Goal: Information Seeking & Learning: Learn about a topic

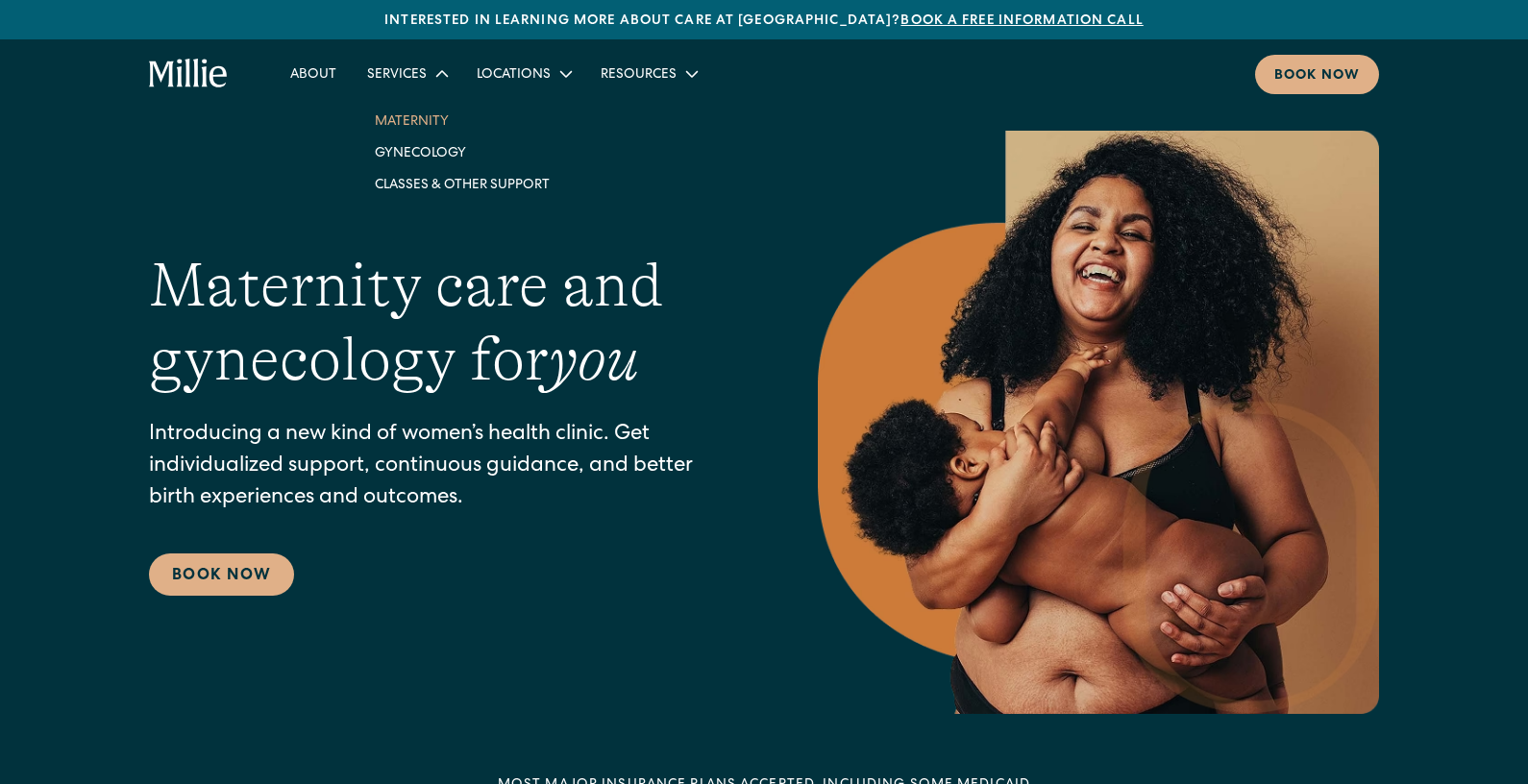
click at [417, 121] on link "Maternity" at bounding box center [462, 120] width 206 height 31
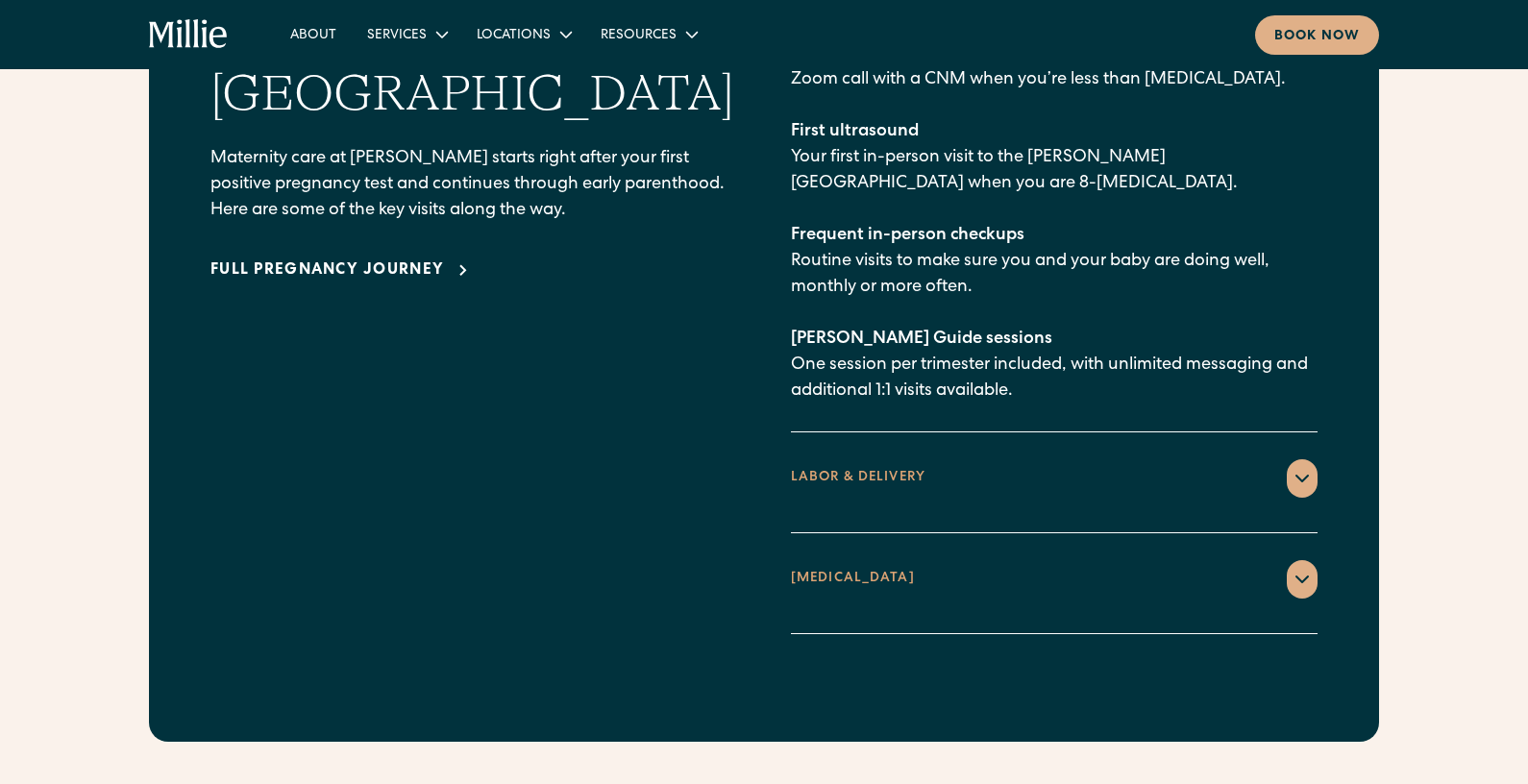
scroll to position [2906, 0]
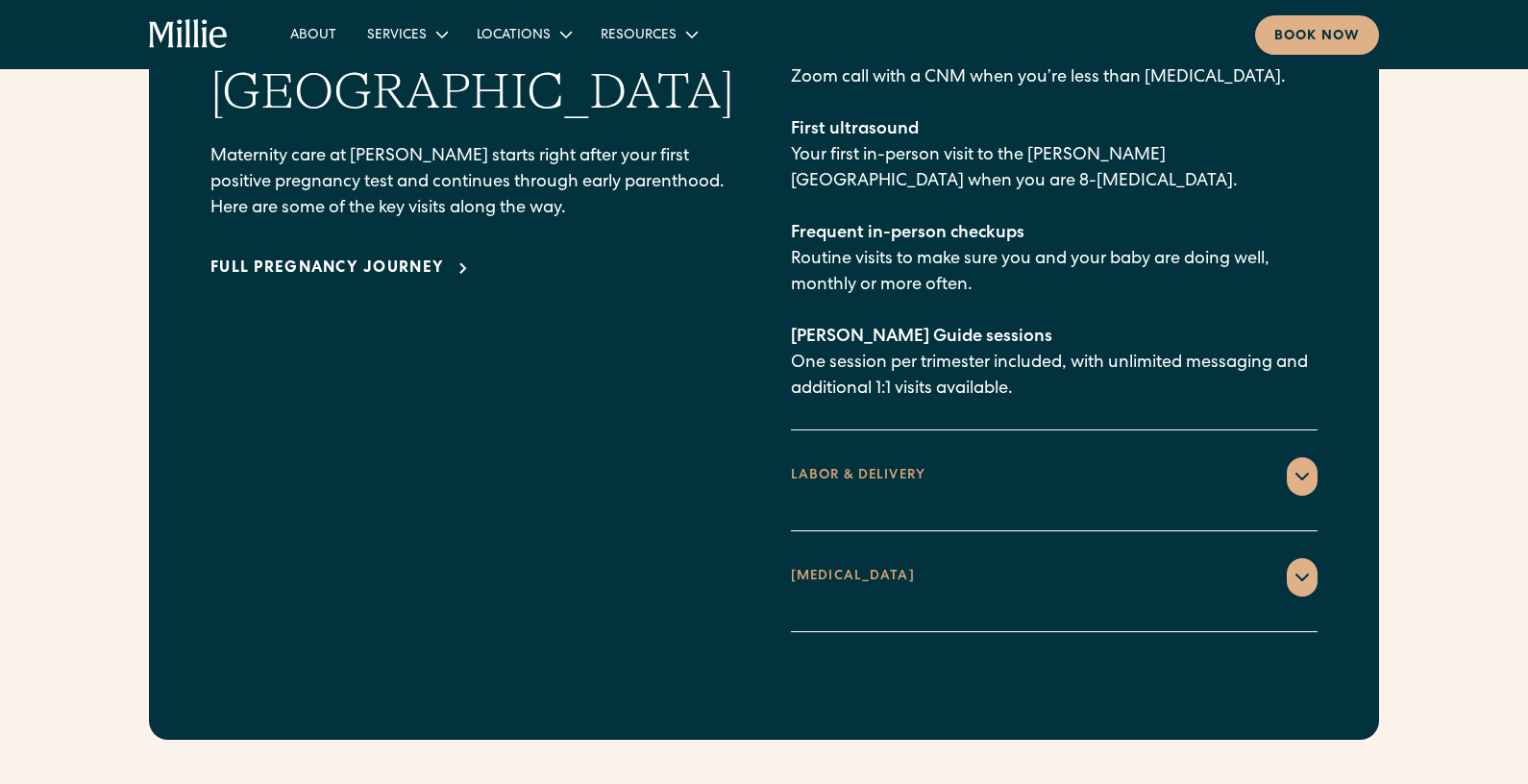
click at [1224, 457] on div "LABOR & DELIVERY" at bounding box center [1053, 475] width 526 height 38
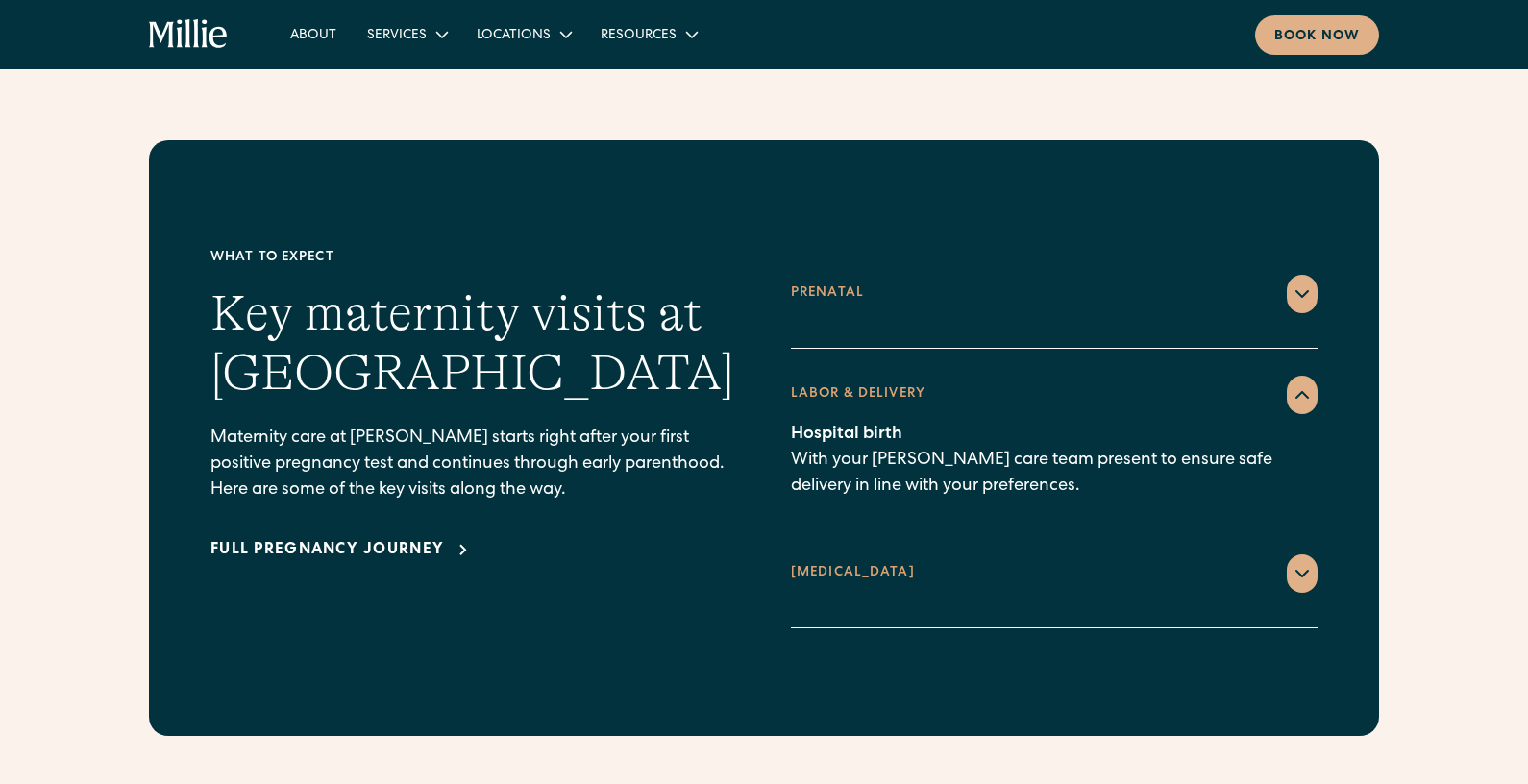
scroll to position [2627, 0]
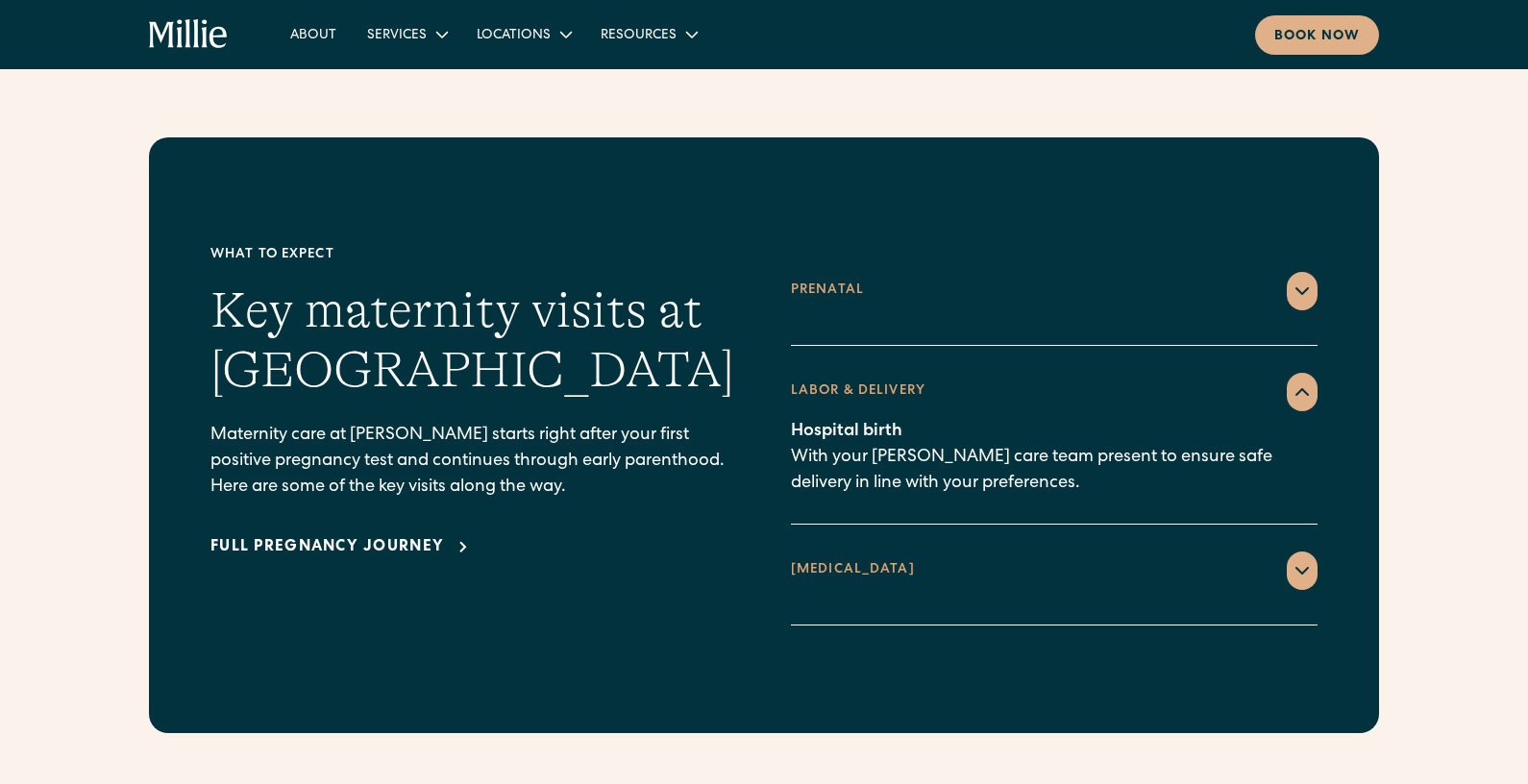
click at [1306, 279] on icon at bounding box center [1302, 291] width 23 height 23
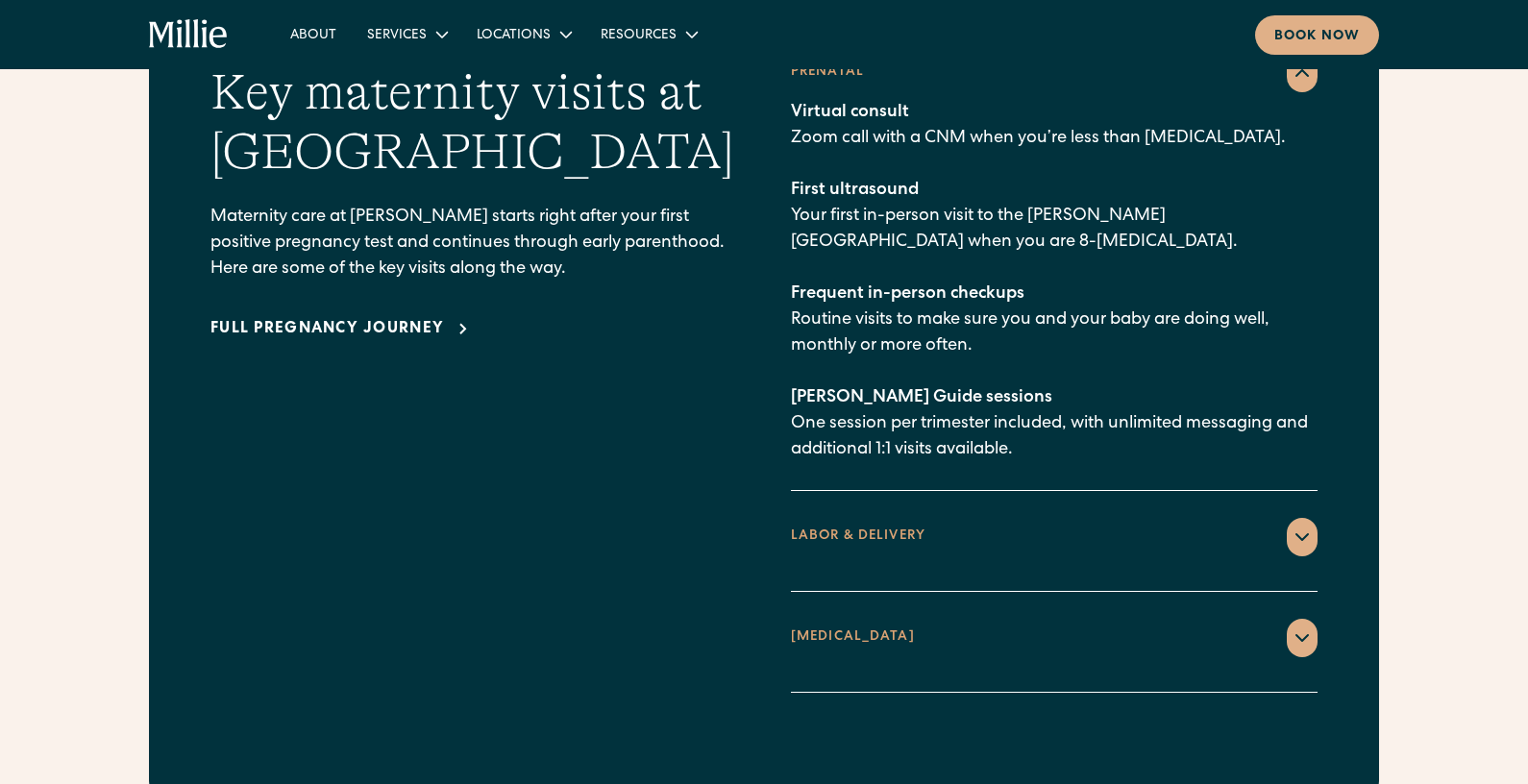
scroll to position [2846, 0]
click at [1285, 520] on div "LABOR & DELIVERY" at bounding box center [1053, 535] width 526 height 38
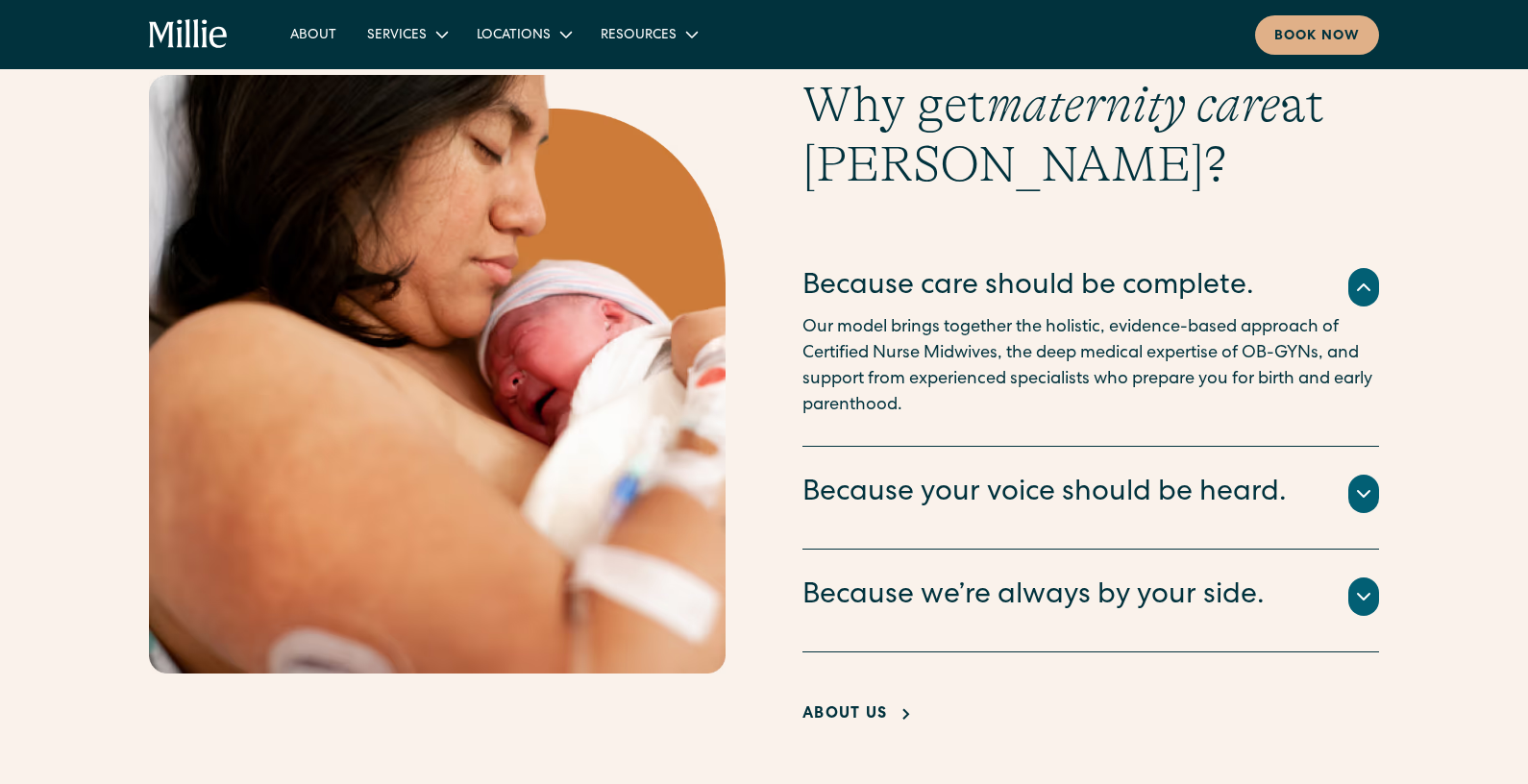
scroll to position [3416, 0]
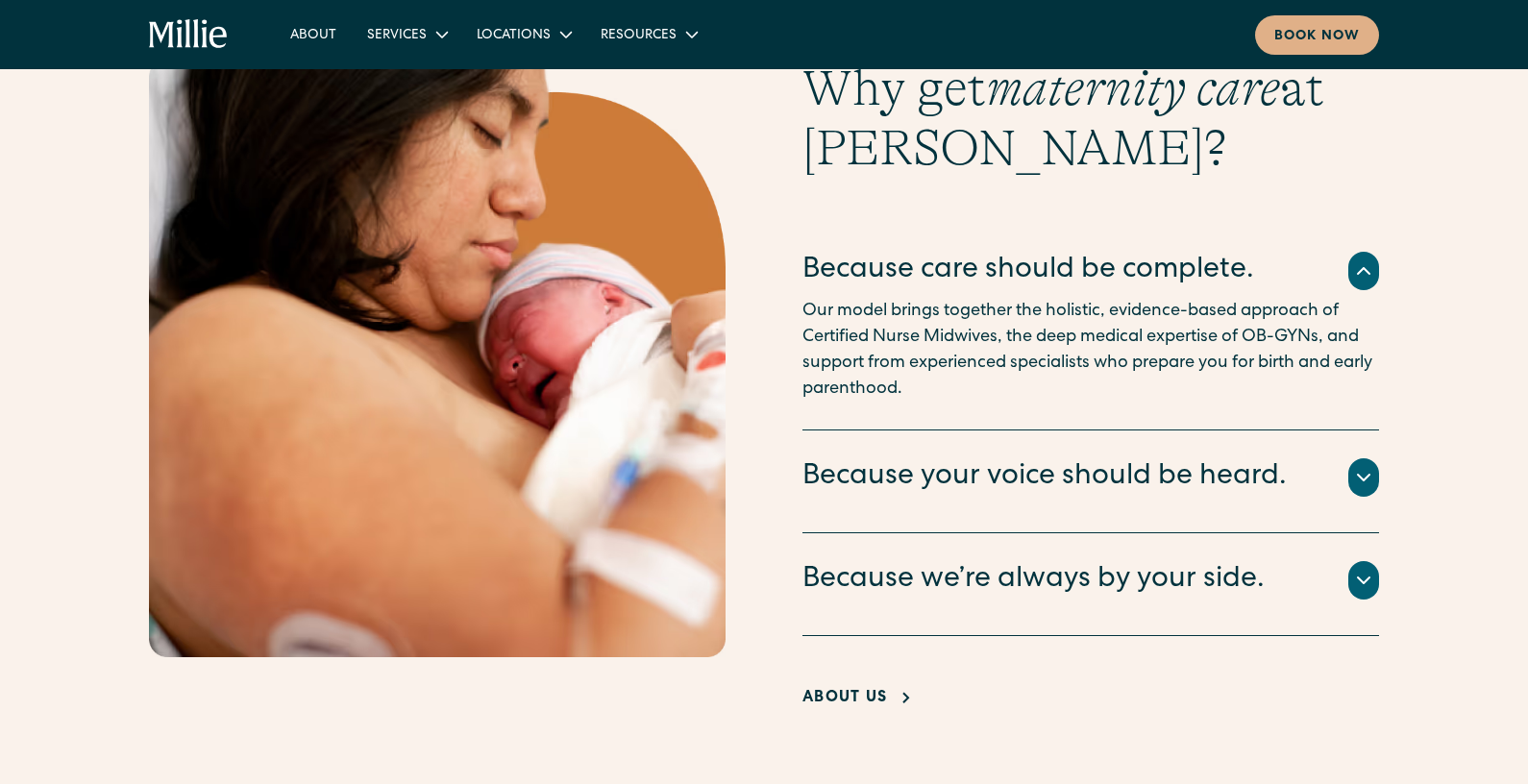
click at [1374, 466] on icon at bounding box center [1364, 477] width 23 height 23
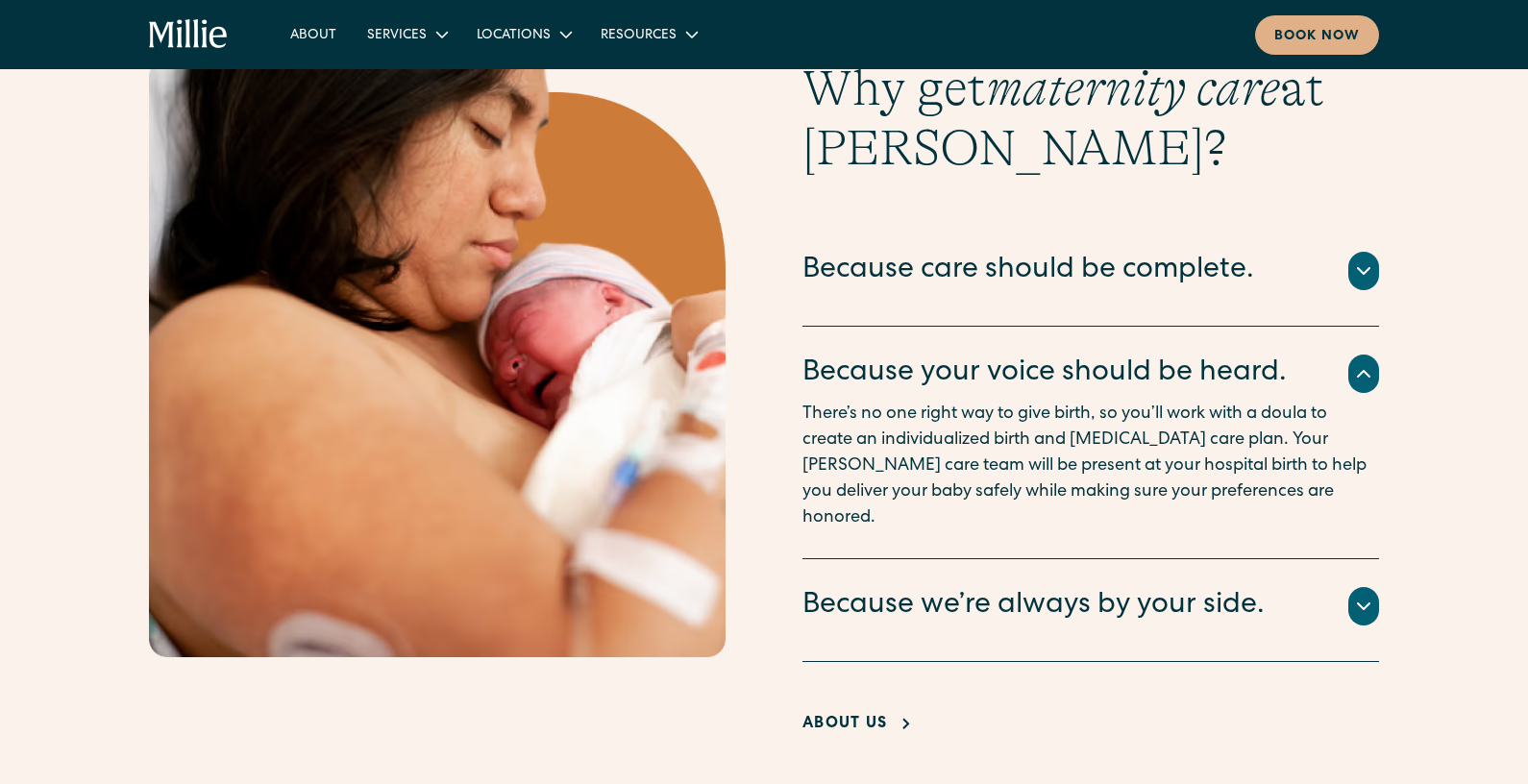
click at [1347, 586] on div "Because we’re always by your side." at bounding box center [1091, 605] width 576 height 40
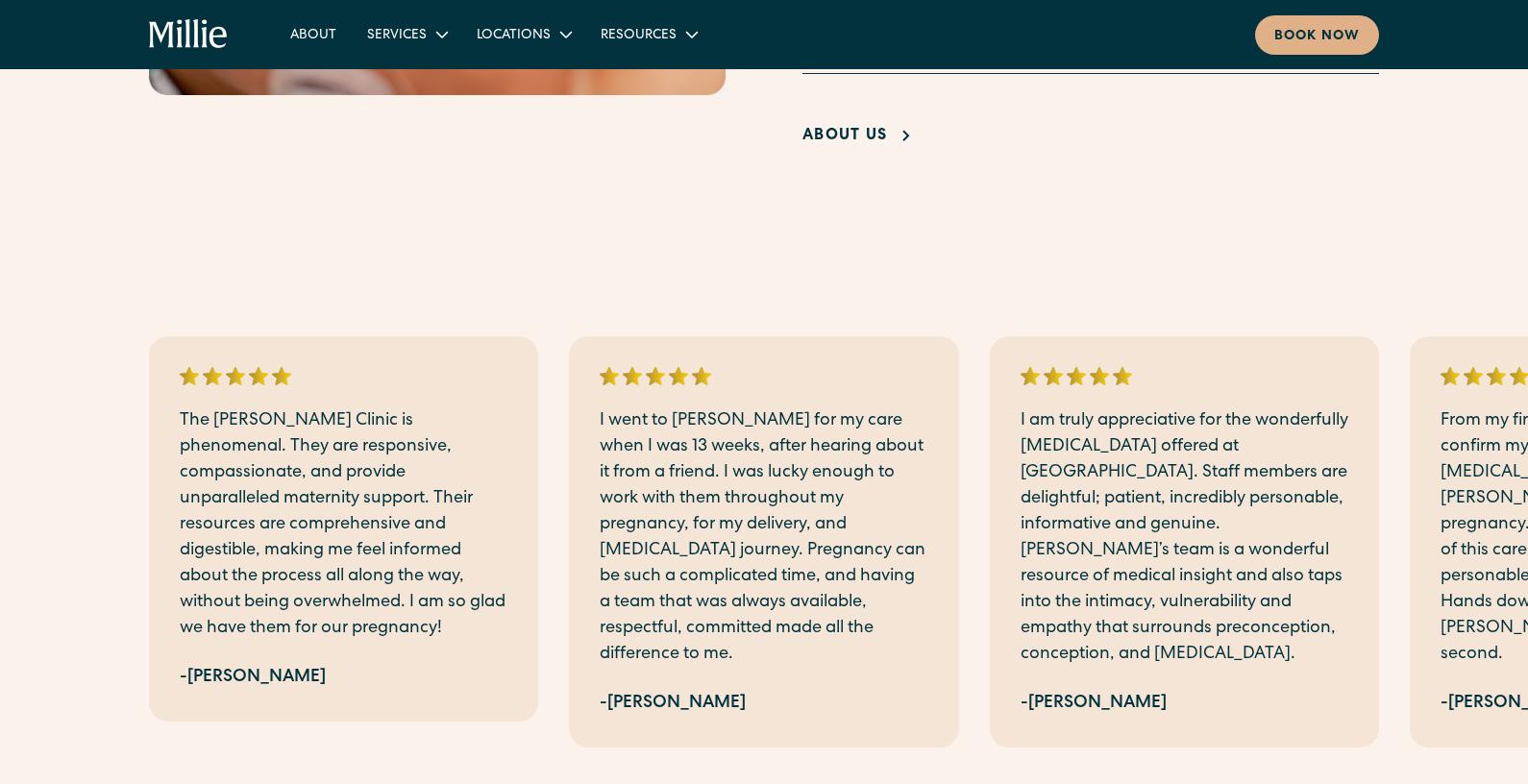
scroll to position [3979, 0]
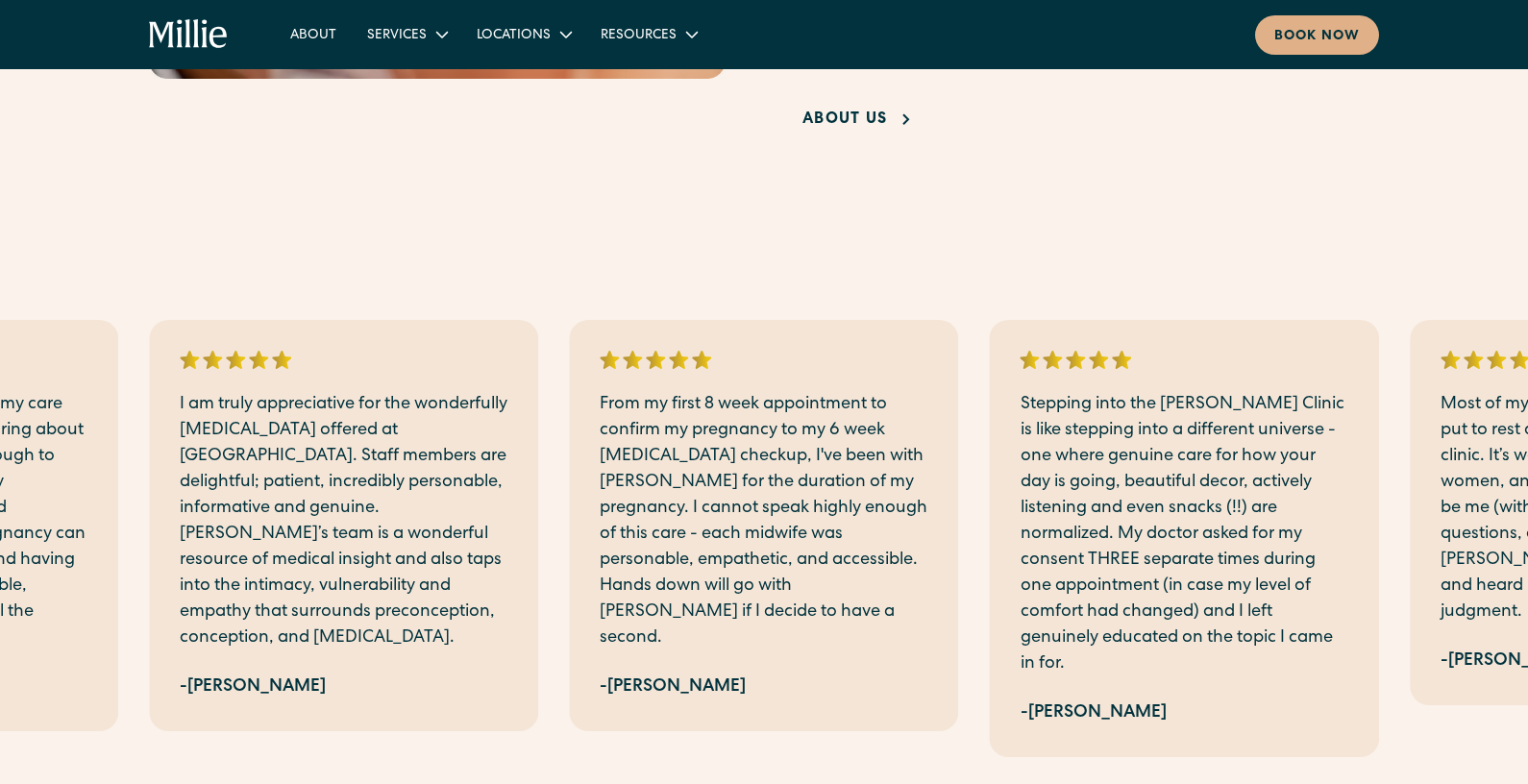
scroll to position [4000, 0]
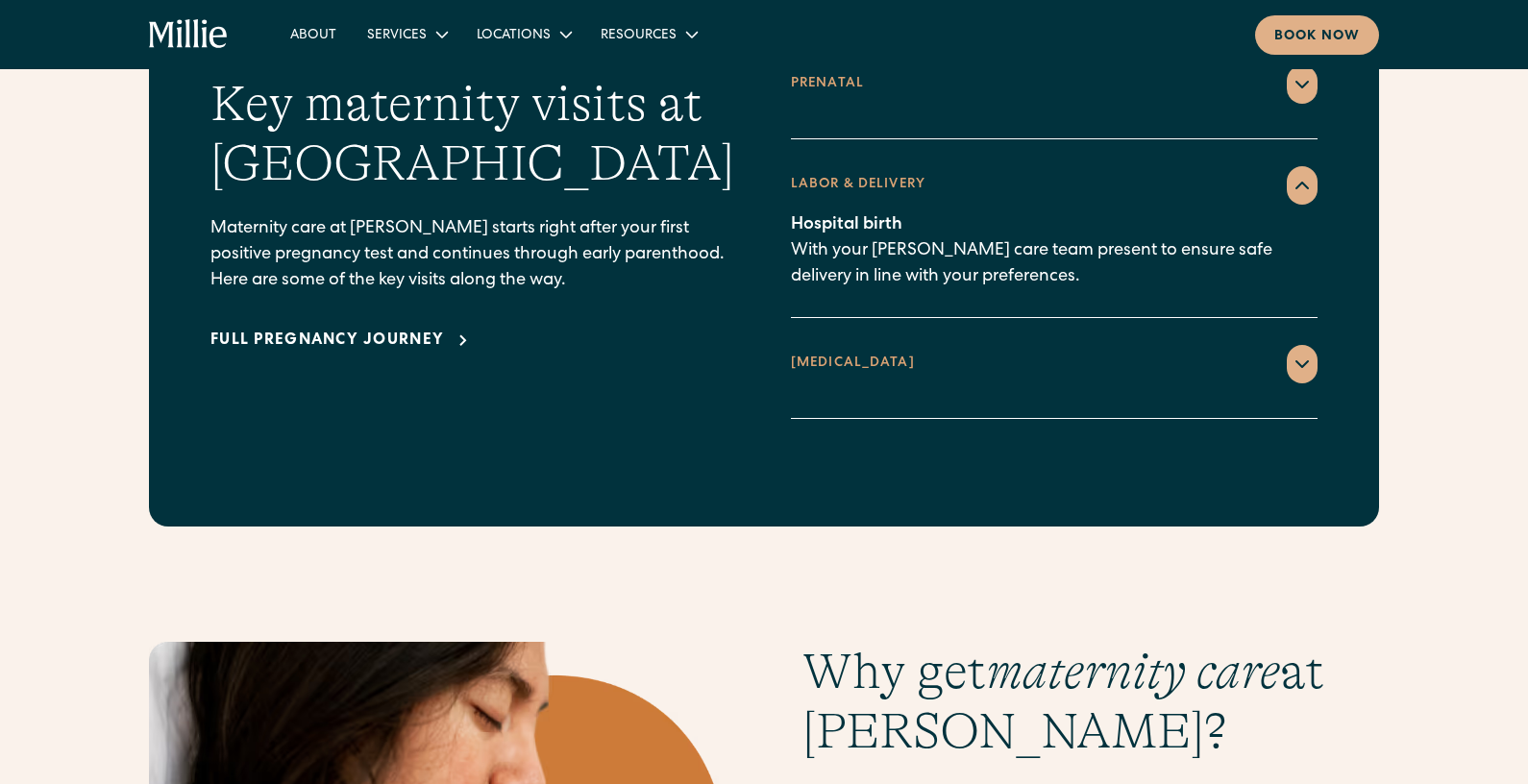
scroll to position [2831, 0]
